Goal: Task Accomplishment & Management: Manage account settings

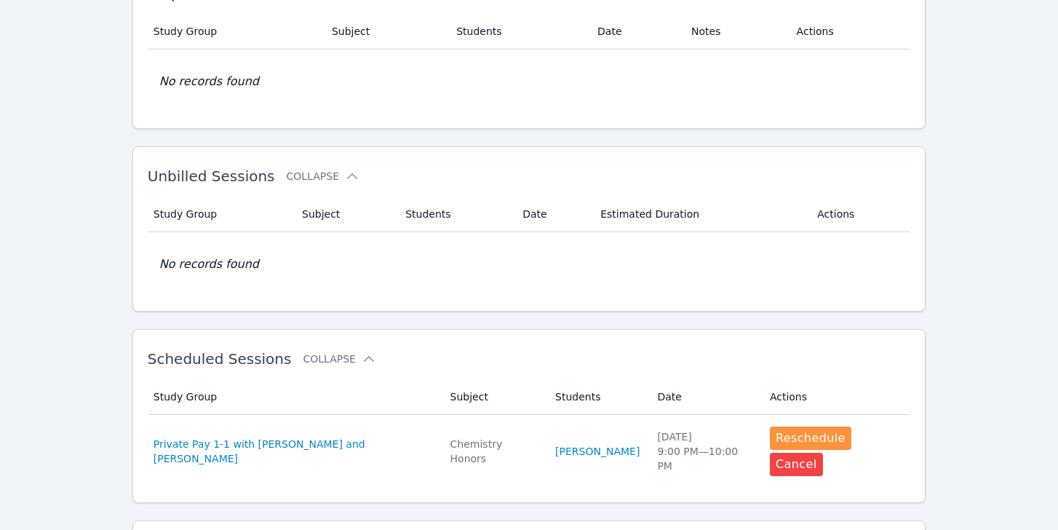
scroll to position [116, 0]
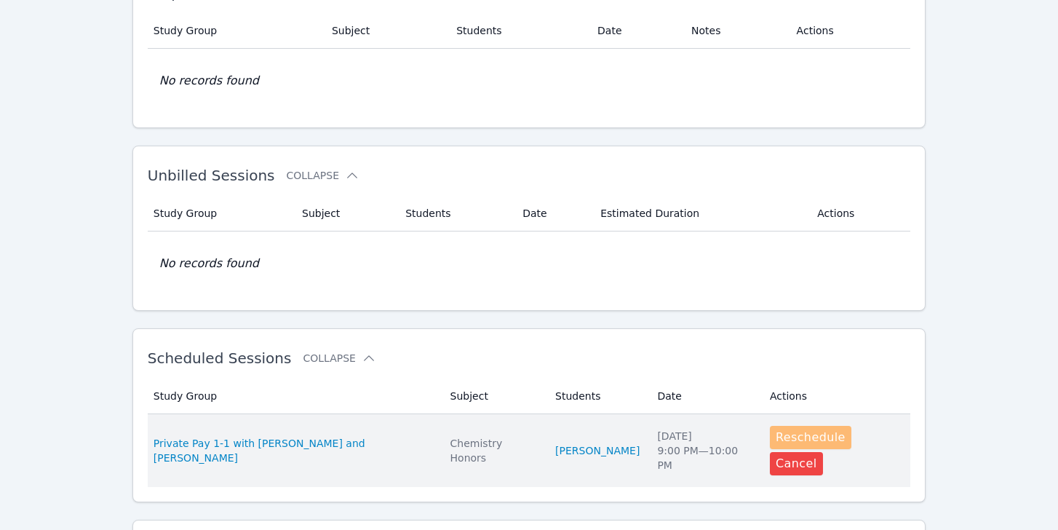
click at [795, 439] on button "Reschedule" at bounding box center [810, 437] width 81 height 23
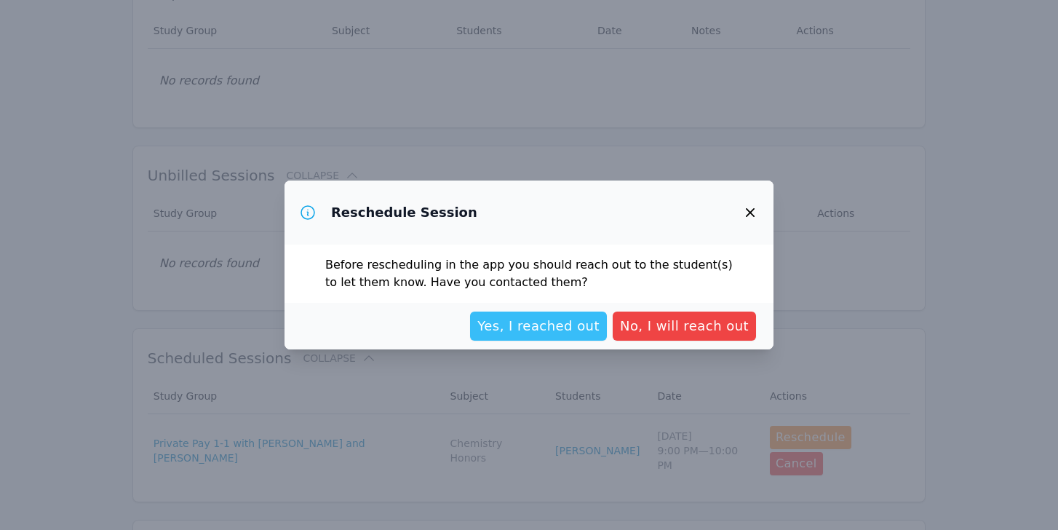
click at [538, 324] on span "Yes, I reached out" at bounding box center [538, 326] width 122 height 20
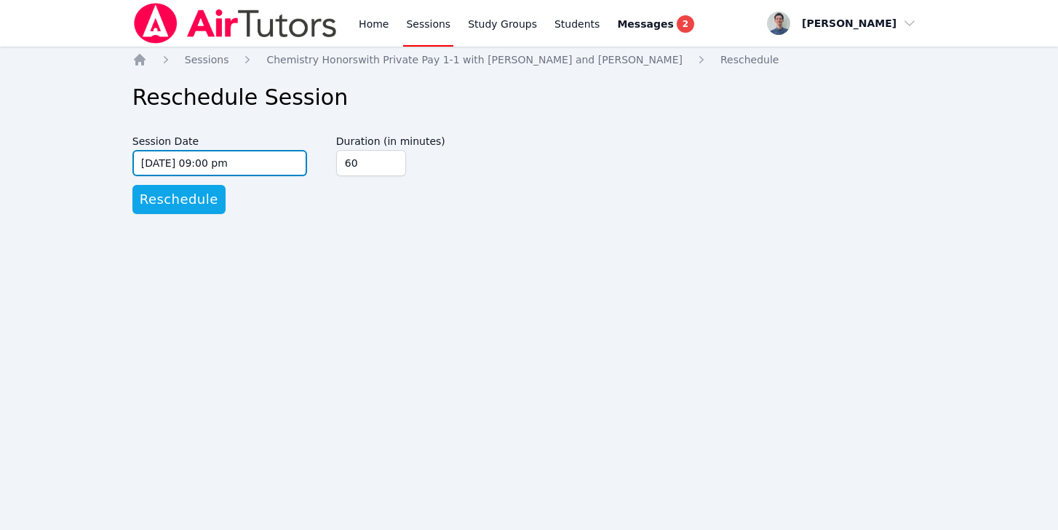
click at [148, 161] on input "[DATE] 09:00 pm" at bounding box center [219, 163] width 175 height 26
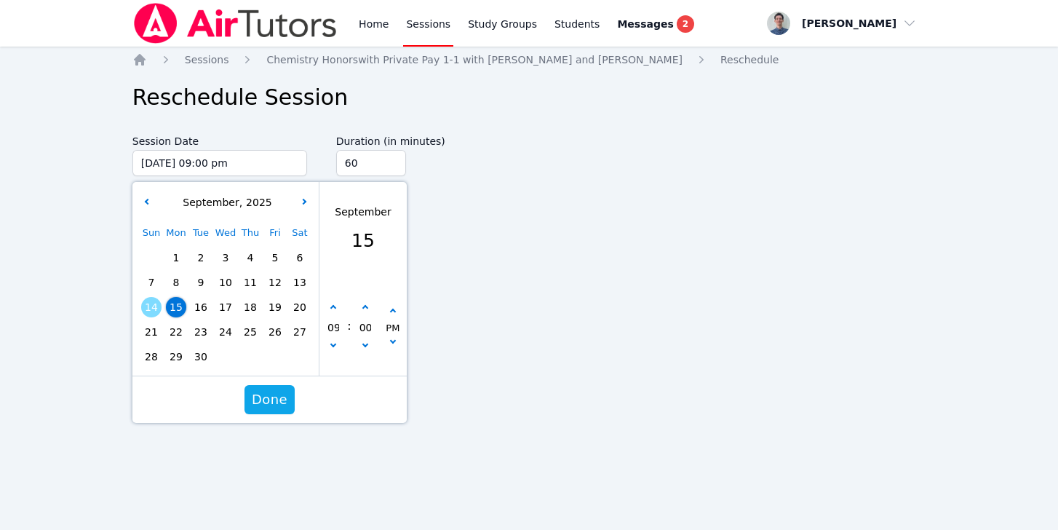
click at [153, 328] on span "21" at bounding box center [151, 332] width 20 height 20
type input "[DATE] 09:00 pm"
click at [273, 394] on span "Done" at bounding box center [270, 399] width 36 height 20
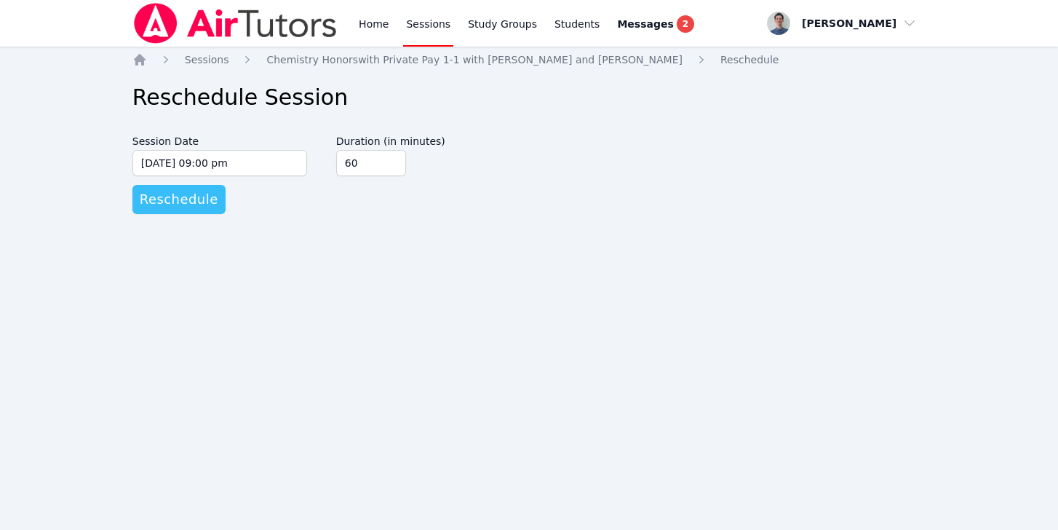
click at [177, 204] on span "Reschedule" at bounding box center [179, 199] width 79 height 20
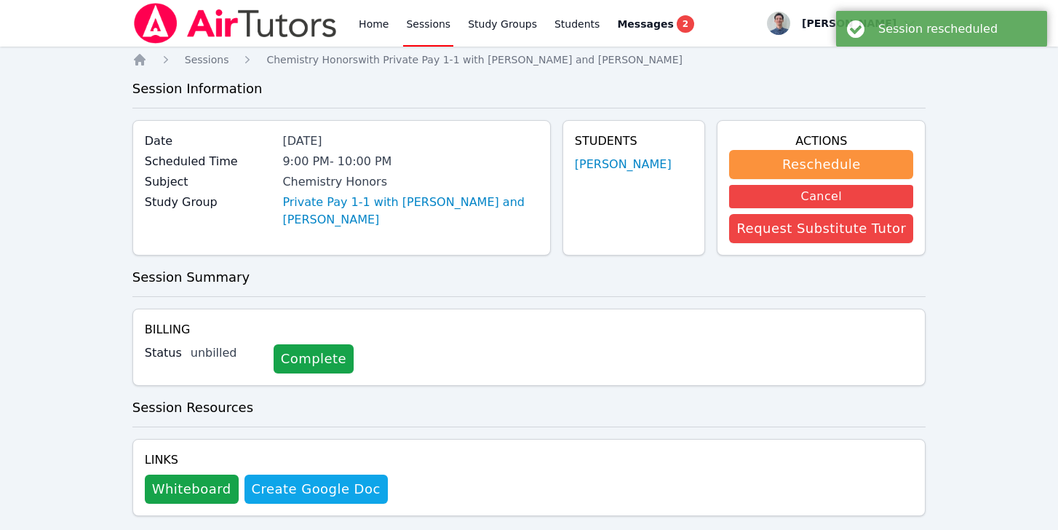
click at [428, 12] on link "Sessions" at bounding box center [428, 23] width 50 height 47
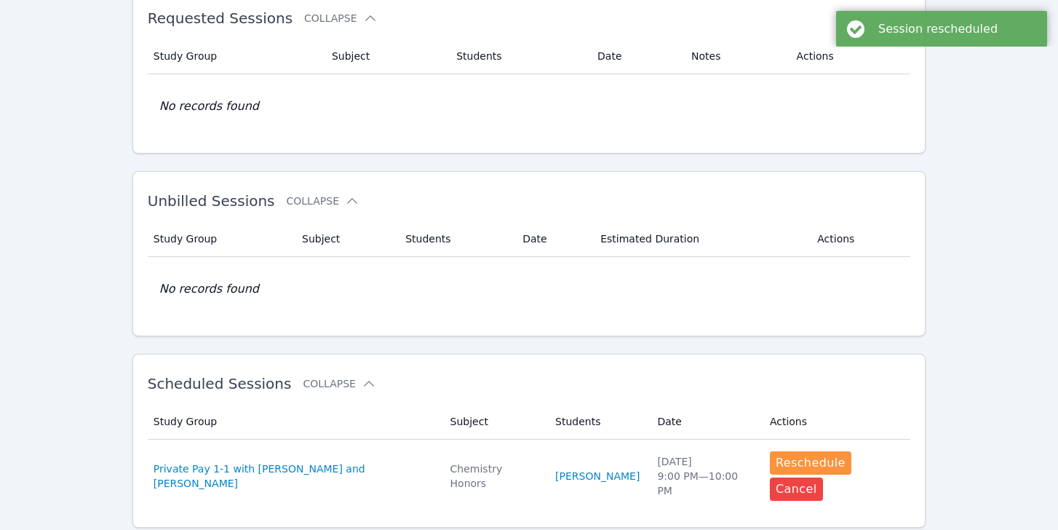
scroll to position [92, 0]
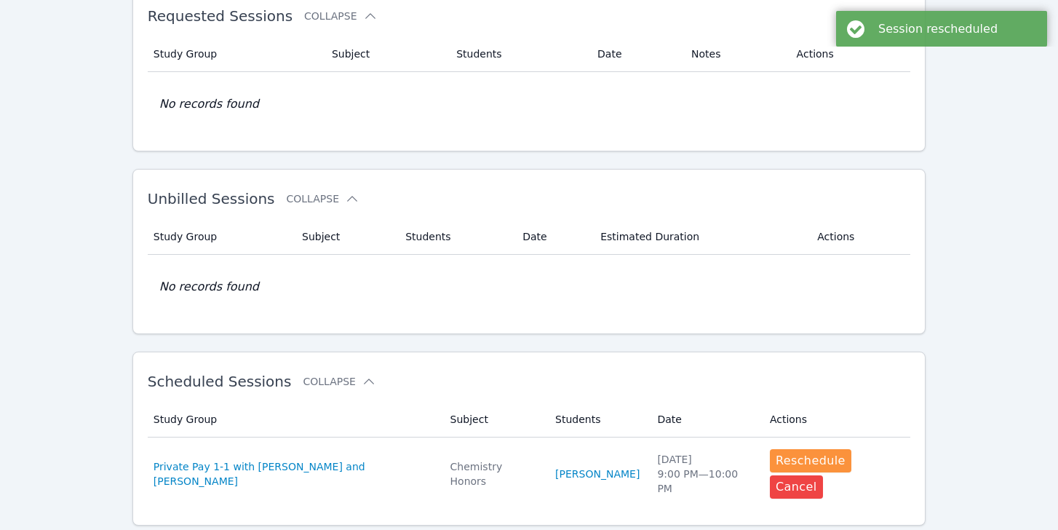
click at [87, 124] on div "Home Sessions Study Groups Students Messages 2 Open user menu [PERSON_NAME] Ope…" at bounding box center [529, 284] width 1058 height 753
